Goal: Information Seeking & Learning: Learn about a topic

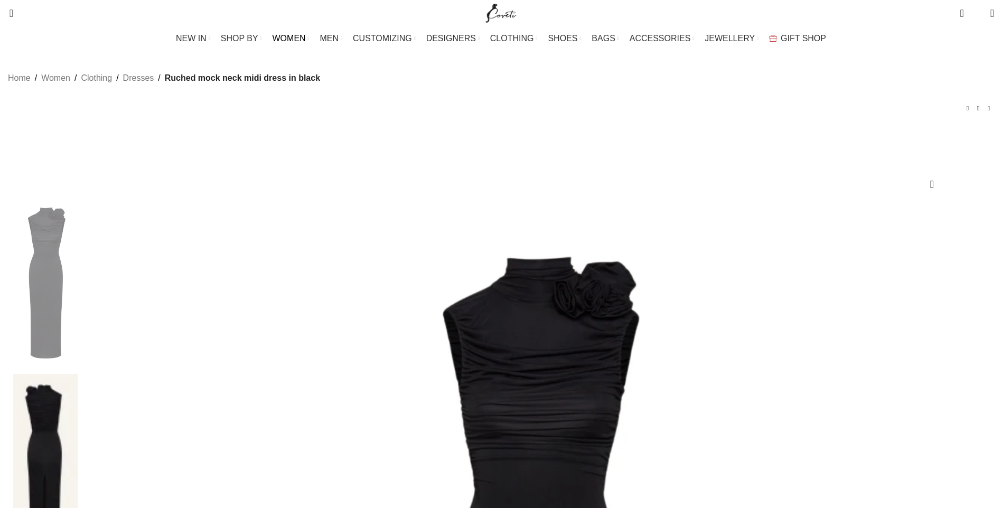
click at [306, 38] on span "WOMEN" at bounding box center [289, 38] width 33 height 10
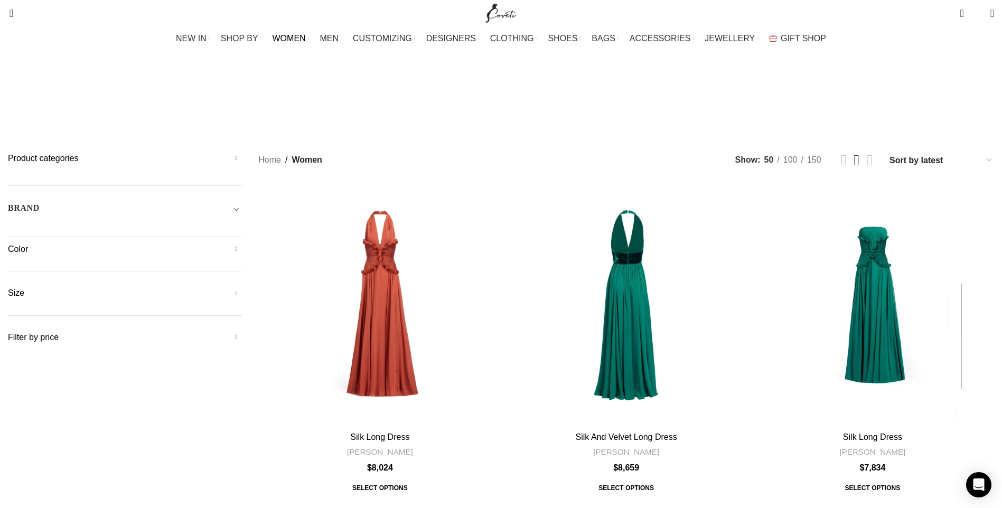
click at [243, 202] on span "Toggle filter" at bounding box center [236, 208] width 13 height 13
click at [243, 227] on span at bounding box center [231, 238] width 22 height 22
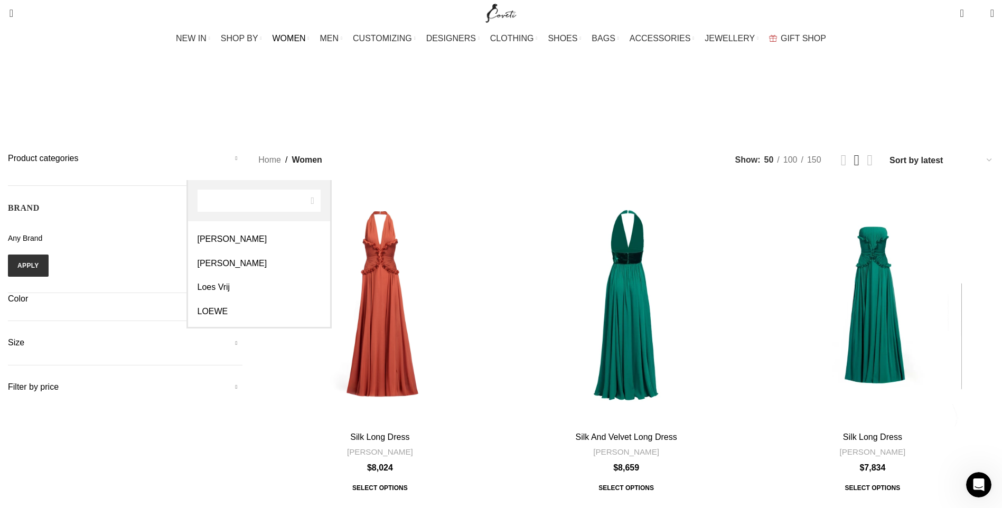
select select "magda-butrym"
click at [49, 255] on button "Apply" at bounding box center [28, 266] width 41 height 22
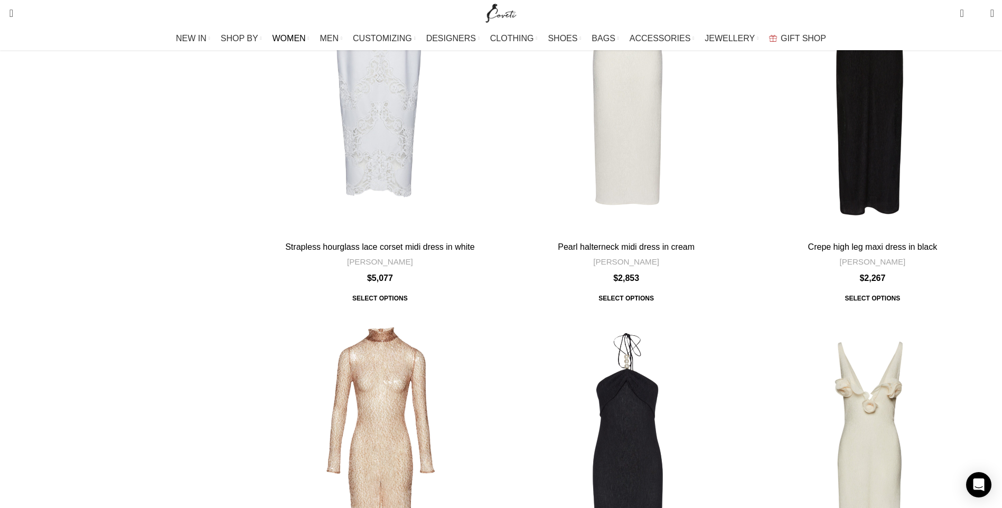
scroll to position [1110, 0]
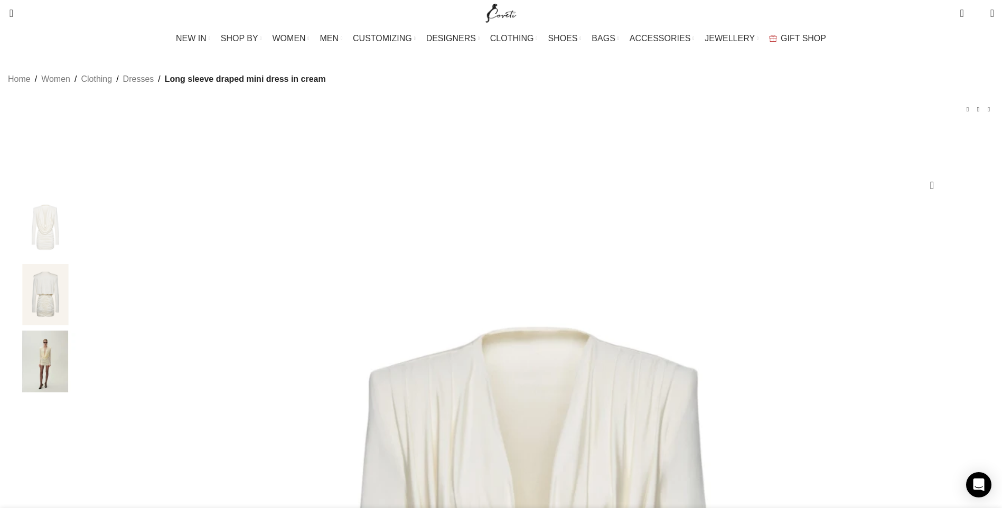
click at [78, 387] on img "3 / 3" at bounding box center [45, 362] width 64 height 62
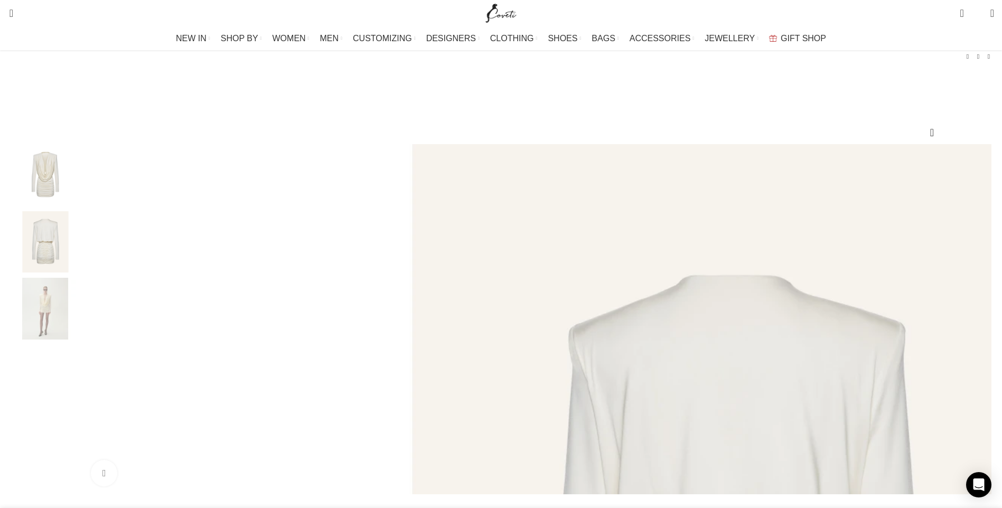
scroll to position [0, 667]
drag, startPoint x: 617, startPoint y: 156, endPoint x: 808, endPoint y: 182, distance: 193.0
copy h1 "Long sleeve draped mini dress in cream"
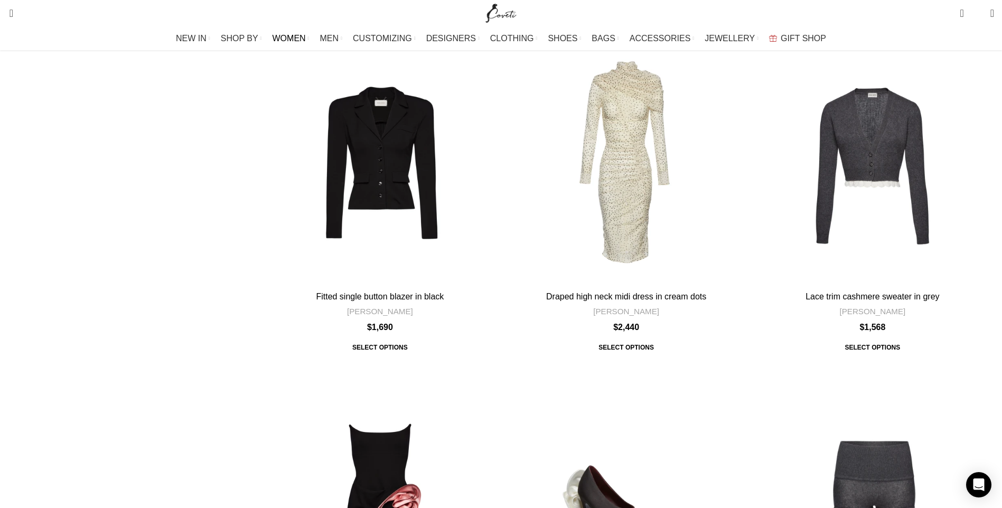
scroll to position [4015, 0]
